Goal: Obtain resource: Download file/media

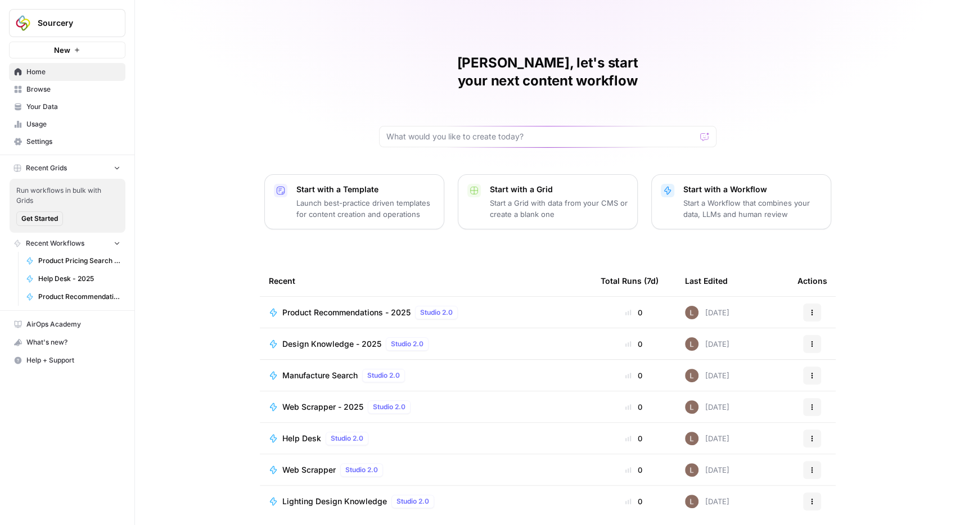
click at [68, 91] on span "Browse" at bounding box center [73, 89] width 94 height 10
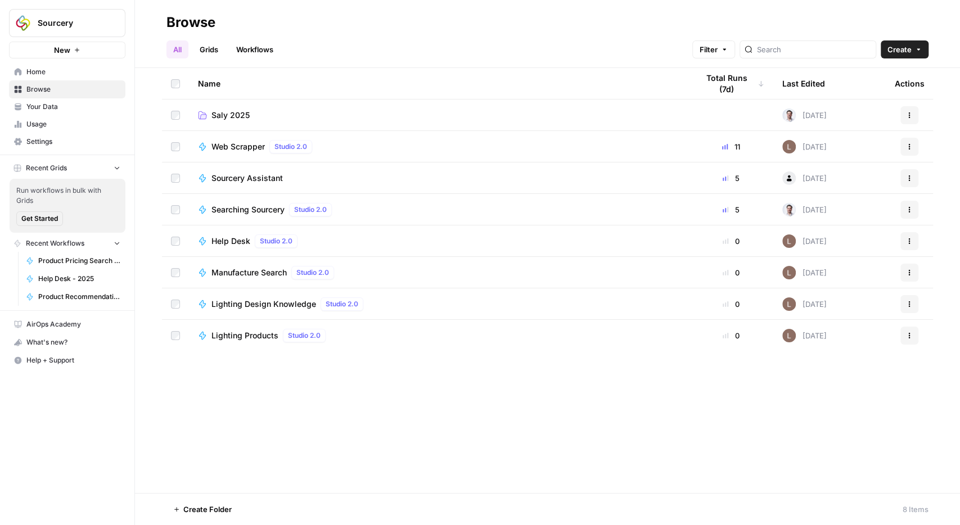
click at [231, 119] on span "Saly 2025" at bounding box center [230, 115] width 38 height 11
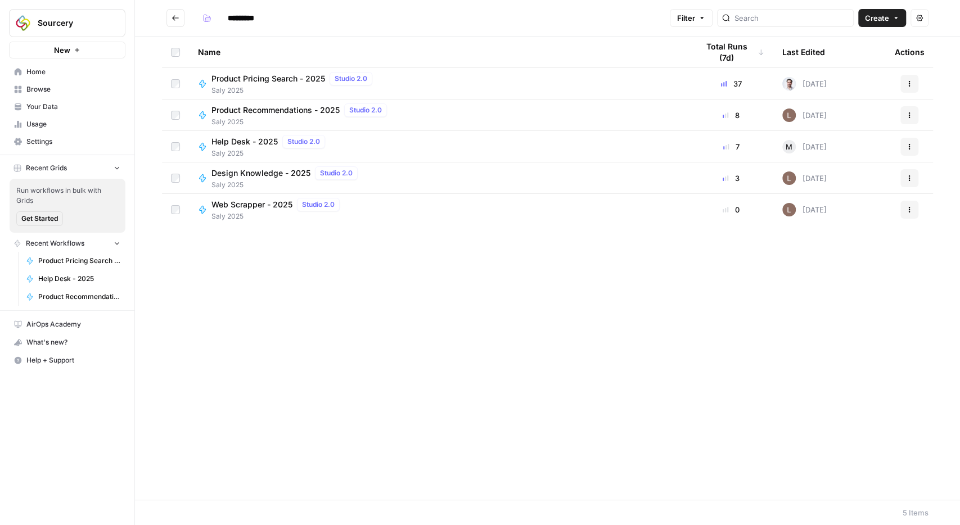
click at [261, 76] on span "Product Pricing Search - 2025" at bounding box center [268, 78] width 114 height 11
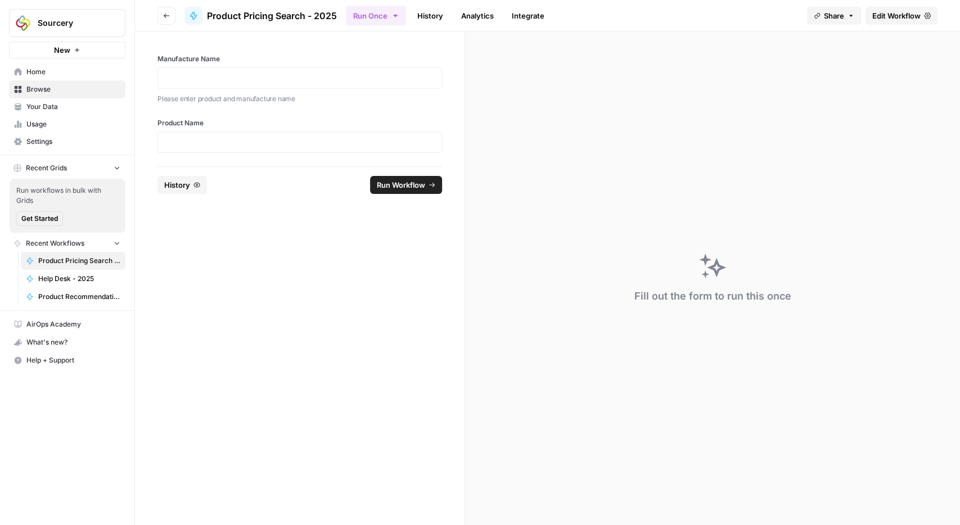
click at [528, 20] on link "Integrate" at bounding box center [528, 16] width 46 height 18
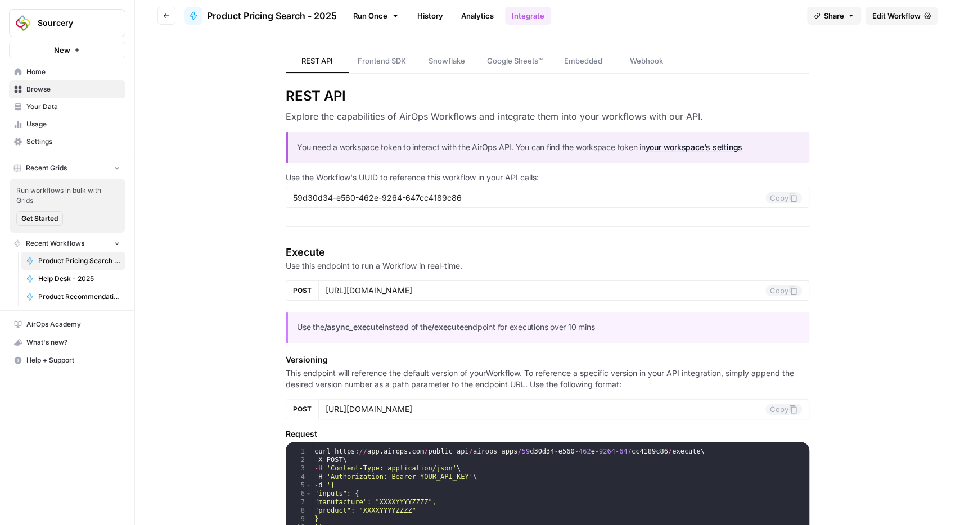
click at [657, 65] on span "Webhook" at bounding box center [646, 60] width 33 height 11
click at [392, 62] on span "Frontend SDK" at bounding box center [382, 60] width 48 height 11
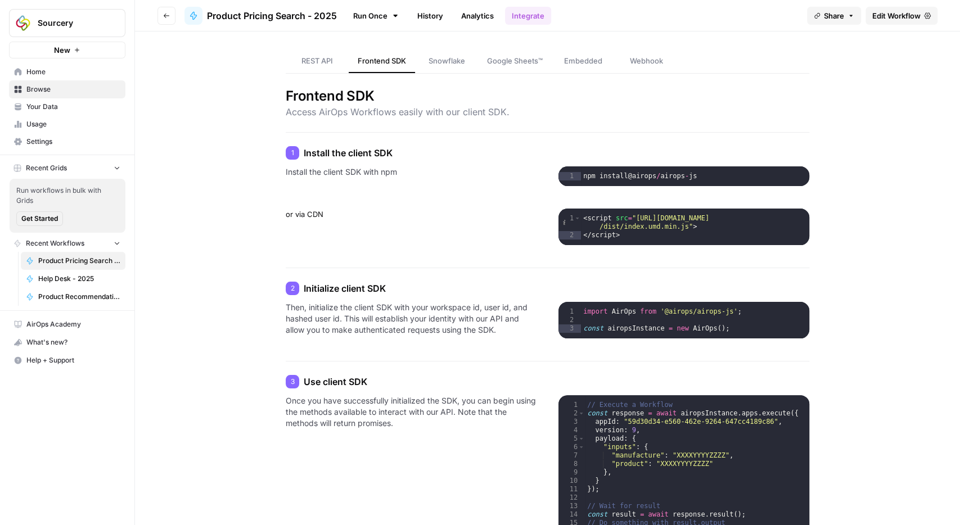
click at [438, 186] on div "Install the client SDK with npm 1 npm install @ airops / airops - js XXXXXXXXXX…" at bounding box center [547, 205] width 523 height 79
click at [373, 13] on link "Run Once" at bounding box center [376, 15] width 60 height 19
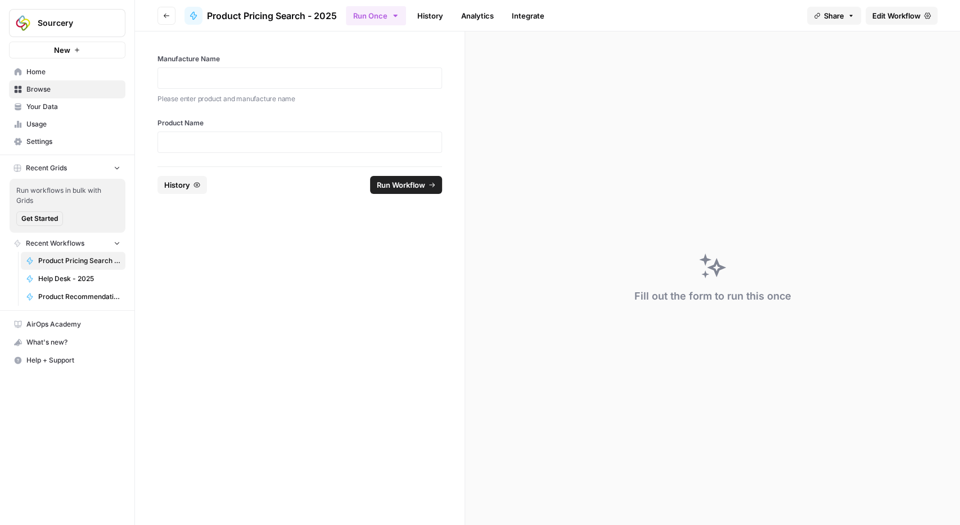
click at [359, 85] on div at bounding box center [299, 77] width 284 height 21
click at [346, 76] on p at bounding box center [300, 78] width 270 height 11
click at [308, 143] on p at bounding box center [300, 142] width 270 height 11
click at [339, 76] on p at bounding box center [300, 78] width 270 height 11
click at [327, 146] on p at bounding box center [300, 142] width 270 height 11
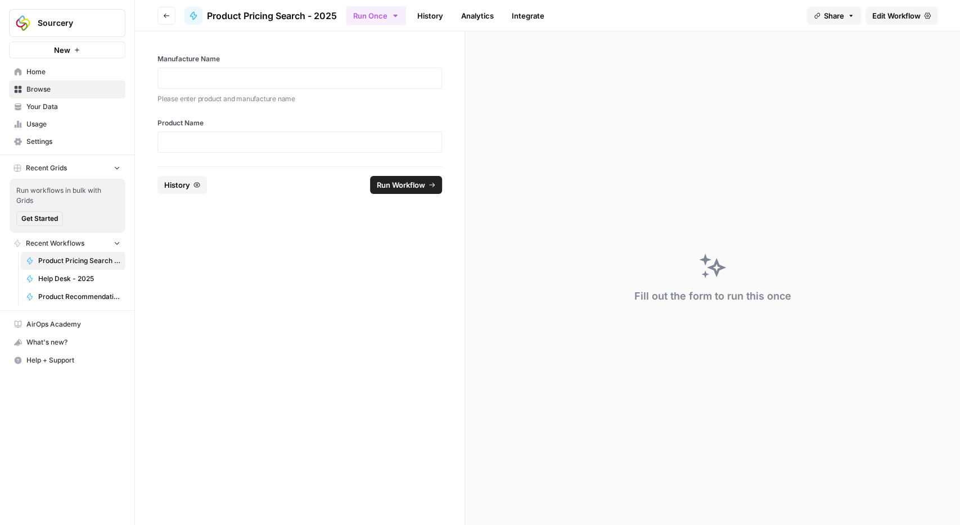
click at [341, 91] on div "Please enter product and manufacture name" at bounding box center [299, 97] width 284 height 13
click at [343, 79] on p at bounding box center [300, 78] width 270 height 11
click at [226, 144] on p at bounding box center [300, 142] width 270 height 11
click at [220, 74] on p at bounding box center [300, 78] width 270 height 11
click at [228, 139] on p at bounding box center [300, 142] width 270 height 11
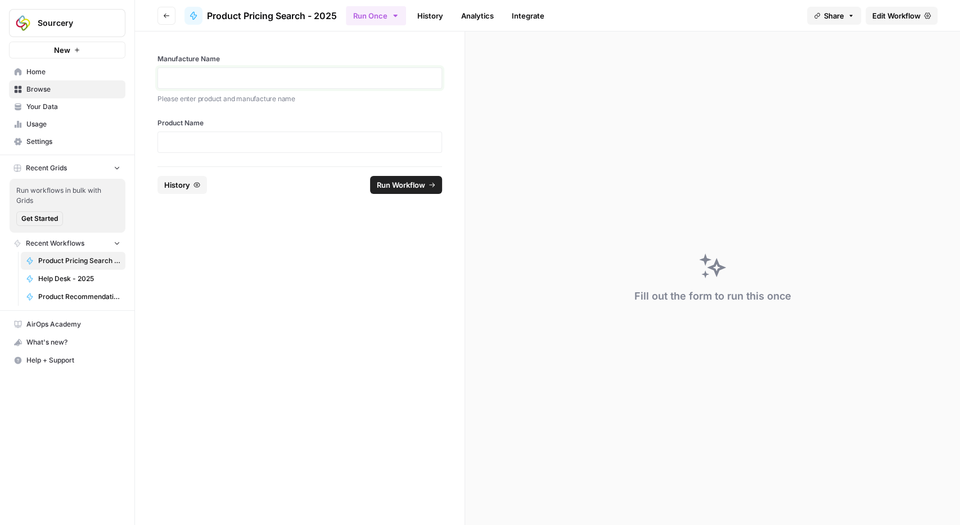
click at [283, 80] on p at bounding box center [300, 78] width 270 height 11
click at [237, 140] on p at bounding box center [300, 142] width 270 height 11
click at [237, 68] on div at bounding box center [299, 77] width 284 height 21
click at [243, 82] on p at bounding box center [300, 78] width 270 height 11
click at [247, 142] on p at bounding box center [300, 142] width 270 height 11
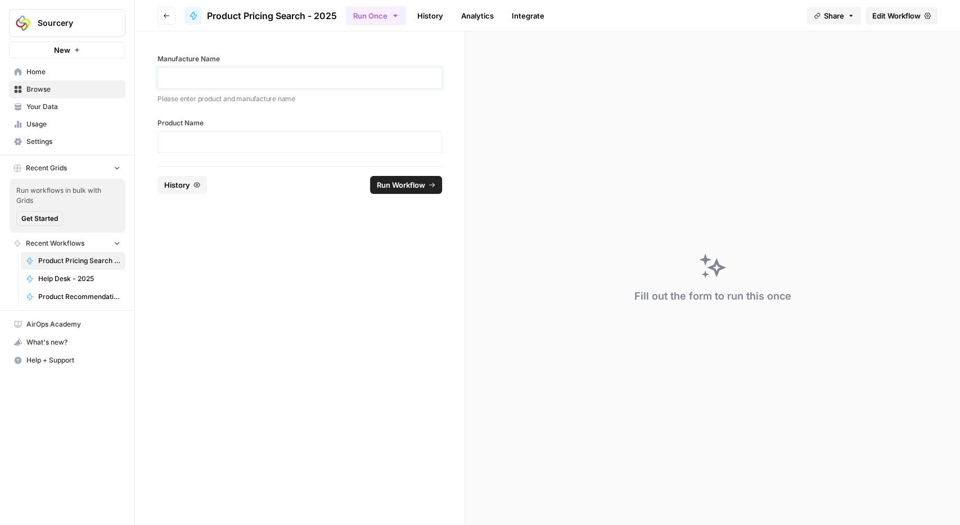
click at [277, 73] on p at bounding box center [300, 78] width 270 height 11
click at [341, 147] on p at bounding box center [300, 142] width 270 height 11
click at [303, 79] on p at bounding box center [300, 78] width 270 height 11
click at [305, 140] on p at bounding box center [300, 142] width 270 height 11
click at [298, 83] on p at bounding box center [300, 78] width 270 height 11
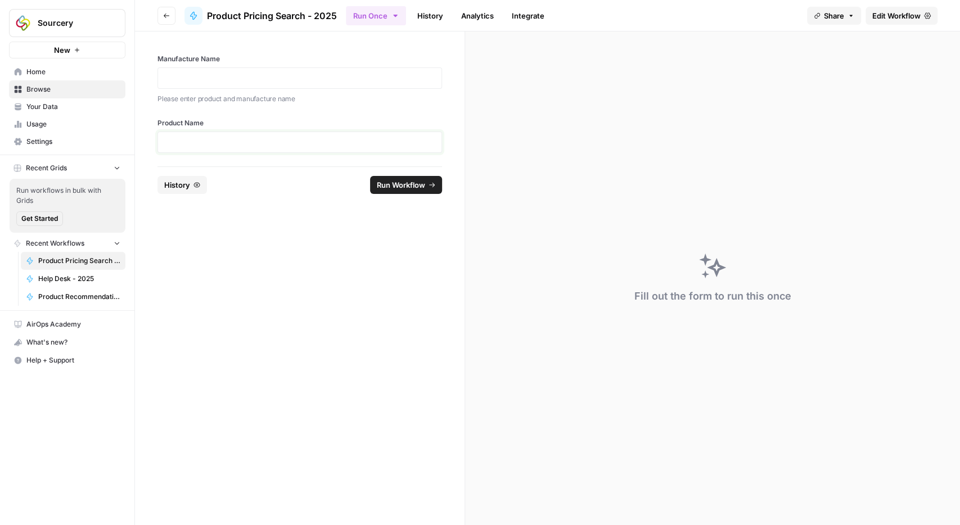
click at [289, 137] on p at bounding box center [300, 142] width 270 height 11
click at [297, 74] on p at bounding box center [300, 78] width 270 height 11
drag, startPoint x: 298, startPoint y: 129, endPoint x: 300, endPoint y: 137, distance: 8.0
click at [298, 130] on div "Product Name" at bounding box center [299, 135] width 284 height 35
click at [301, 139] on p at bounding box center [300, 142] width 270 height 11
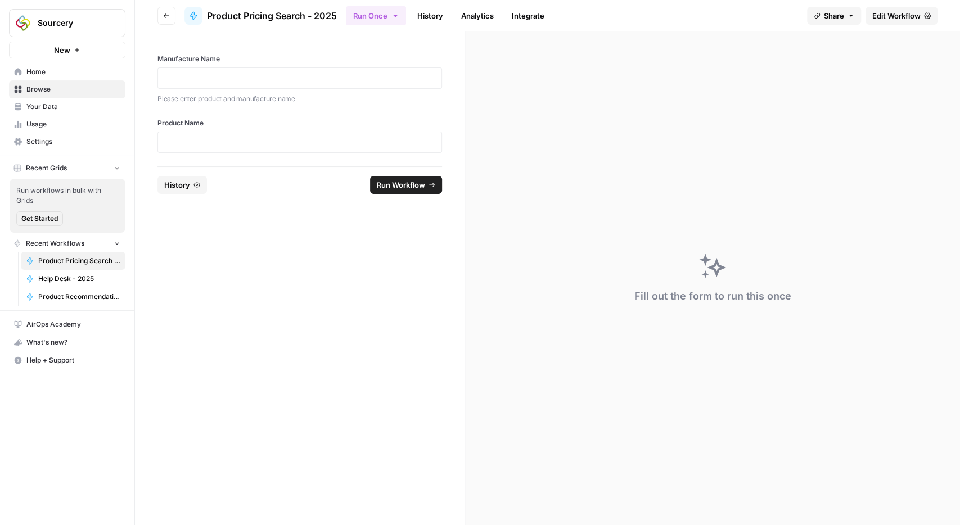
click at [52, 110] on span "Your Data" at bounding box center [73, 107] width 94 height 10
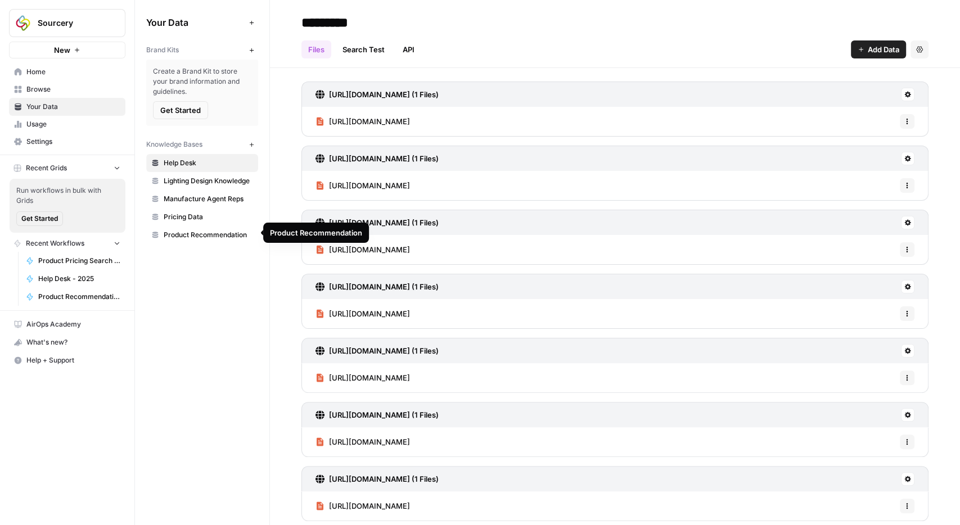
click at [197, 215] on span "Pricing Data" at bounding box center [208, 217] width 89 height 10
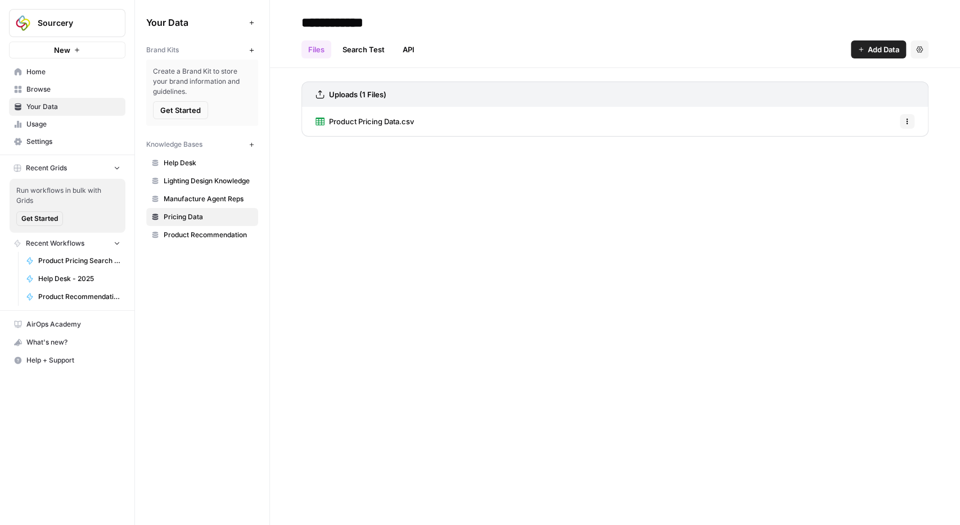
click at [396, 122] on span "Product Pricing Data.csv" at bounding box center [371, 121] width 85 height 11
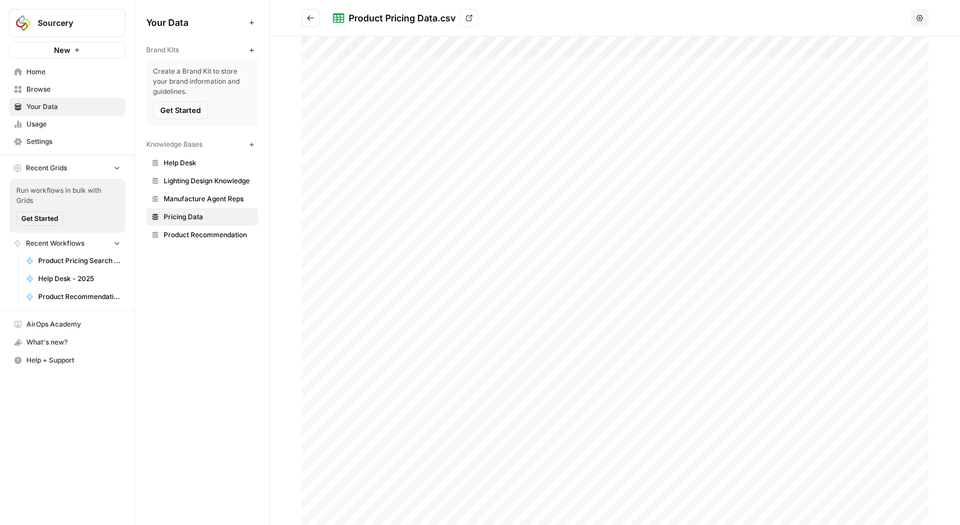
click at [472, 20] on icon at bounding box center [468, 18] width 7 height 7
click at [43, 88] on span "Browse" at bounding box center [73, 89] width 94 height 10
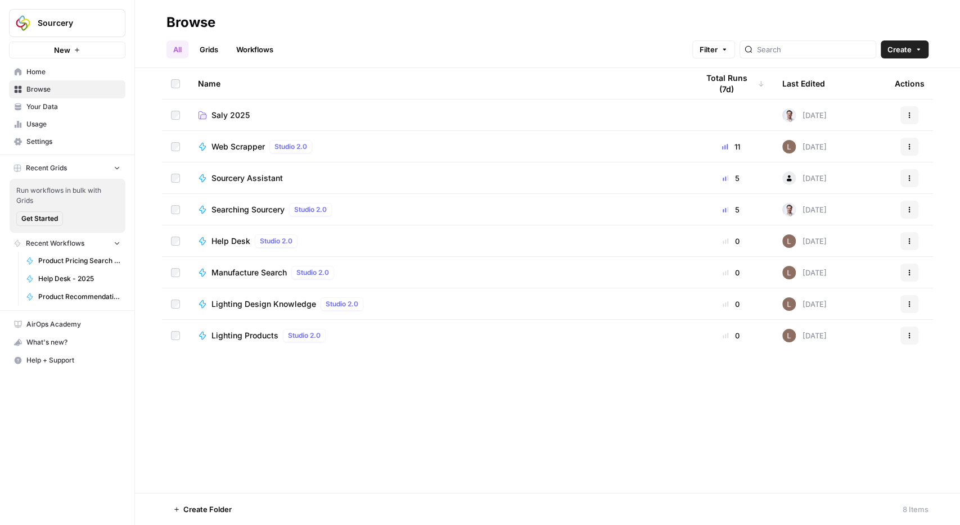
click at [234, 115] on span "Saly 2025" at bounding box center [230, 115] width 38 height 11
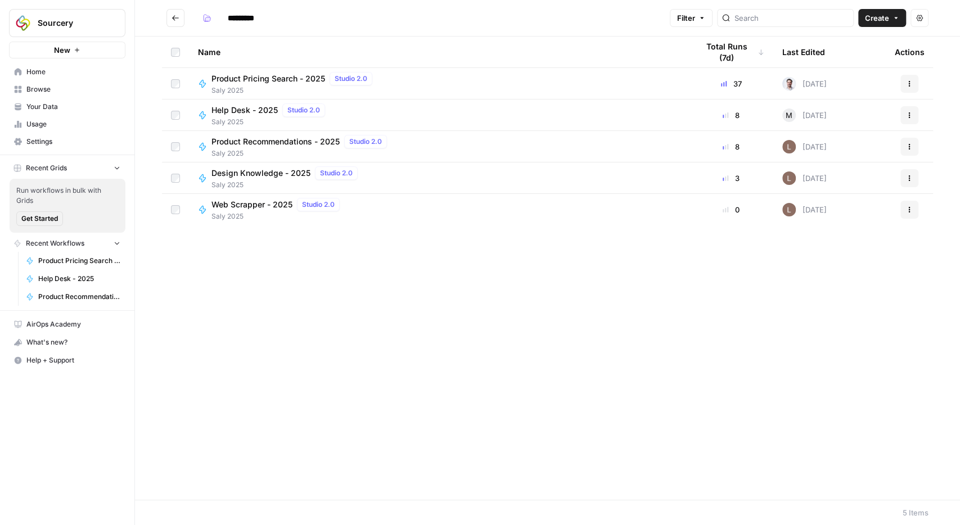
click at [245, 79] on span "Product Pricing Search - 2025" at bounding box center [268, 78] width 114 height 11
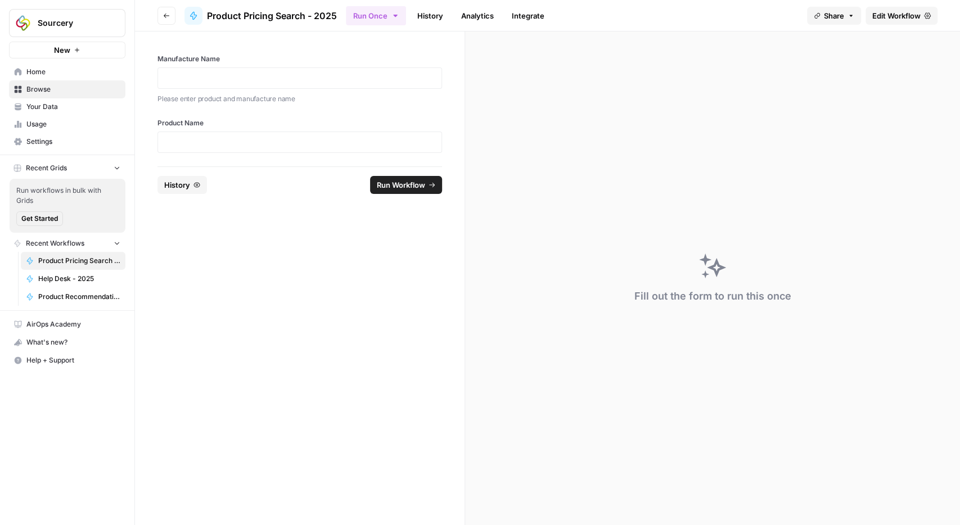
click at [522, 11] on link "Integrate" at bounding box center [528, 16] width 46 height 18
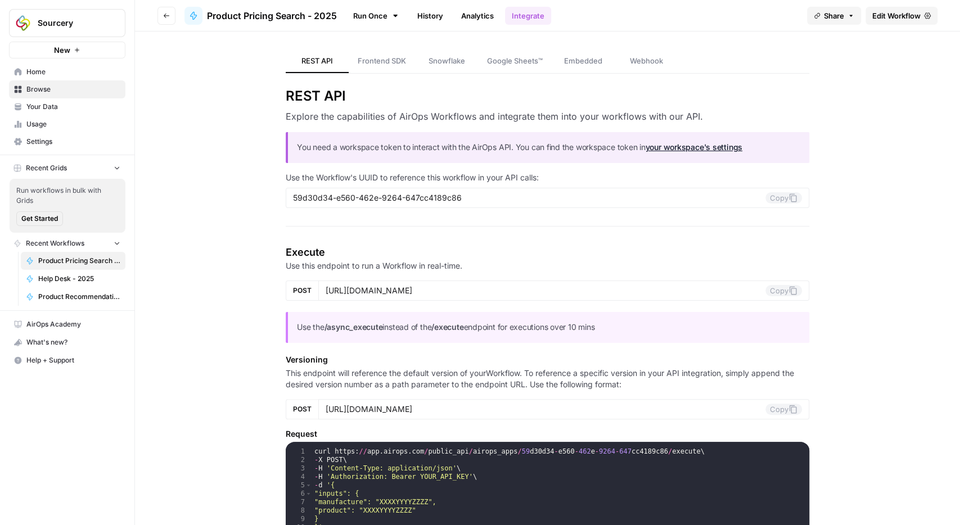
click at [391, 66] on span "Frontend SDK" at bounding box center [382, 60] width 48 height 11
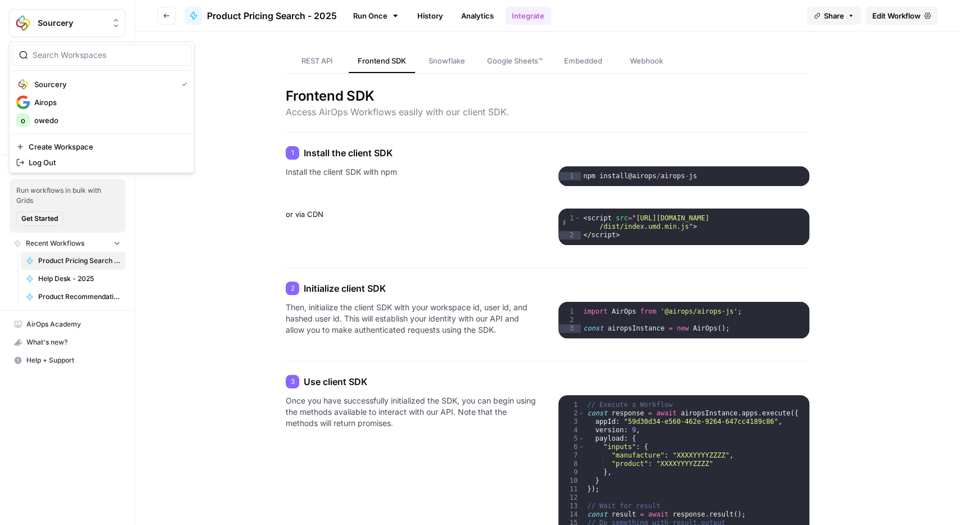
click at [98, 24] on span "Sourcery" at bounding box center [72, 22] width 68 height 11
click at [44, 165] on span "Log Out" at bounding box center [106, 162] width 154 height 11
